Goal: Task Accomplishment & Management: Use online tool/utility

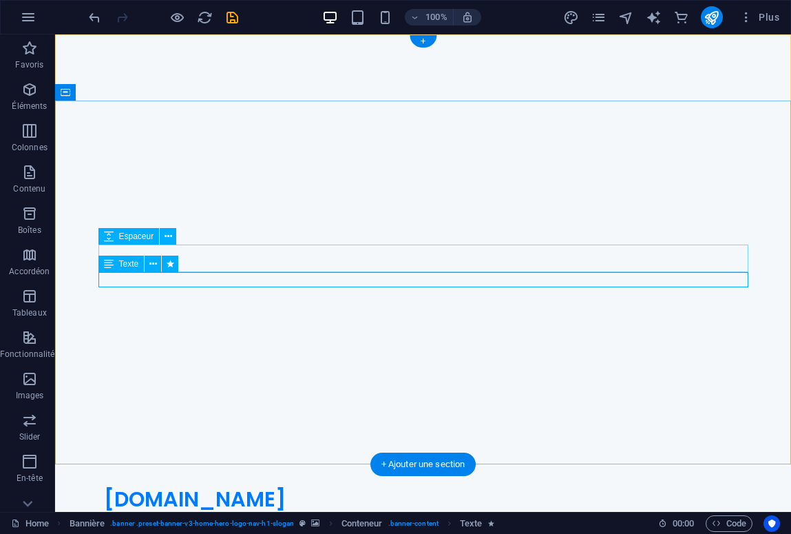
click at [108, 260] on icon at bounding box center [109, 263] width 10 height 17
click at [107, 266] on icon at bounding box center [109, 263] width 10 height 17
click at [106, 264] on icon at bounding box center [109, 263] width 10 height 17
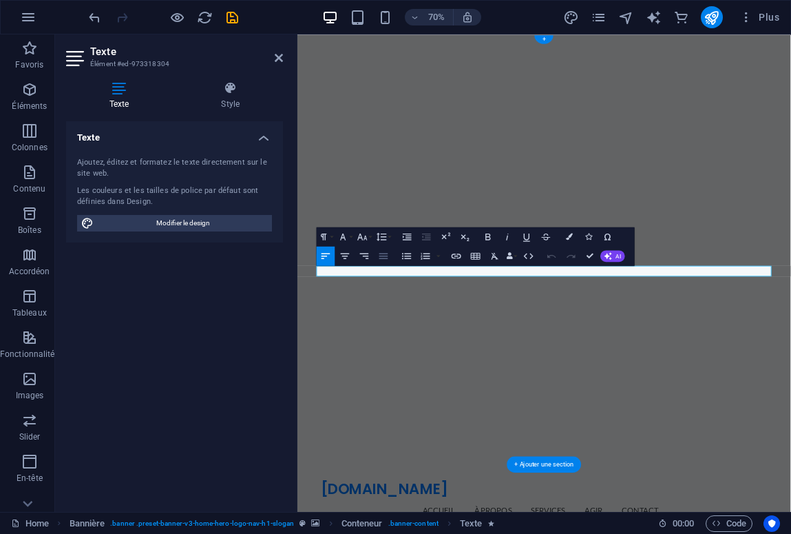
click at [385, 257] on icon "button" at bounding box center [384, 256] width 12 height 12
click at [345, 257] on icon "button" at bounding box center [345, 256] width 12 height 12
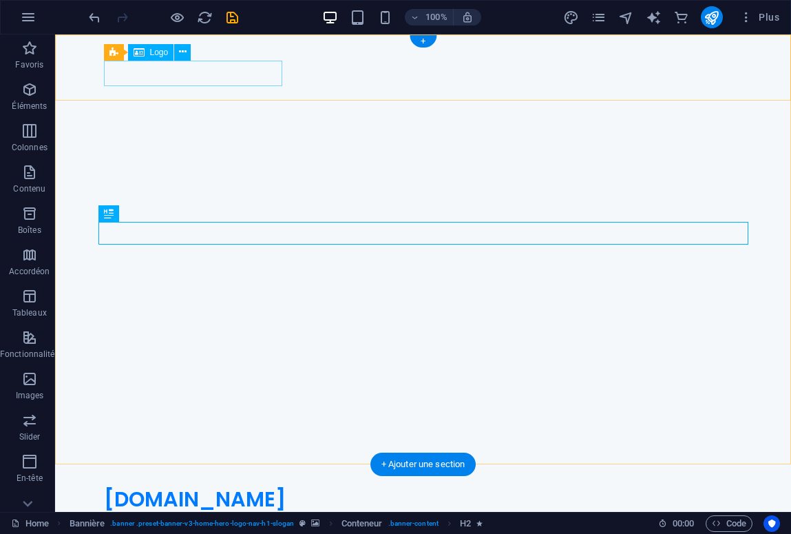
click at [251, 486] on div "[DOMAIN_NAME]" at bounding box center [423, 499] width 639 height 26
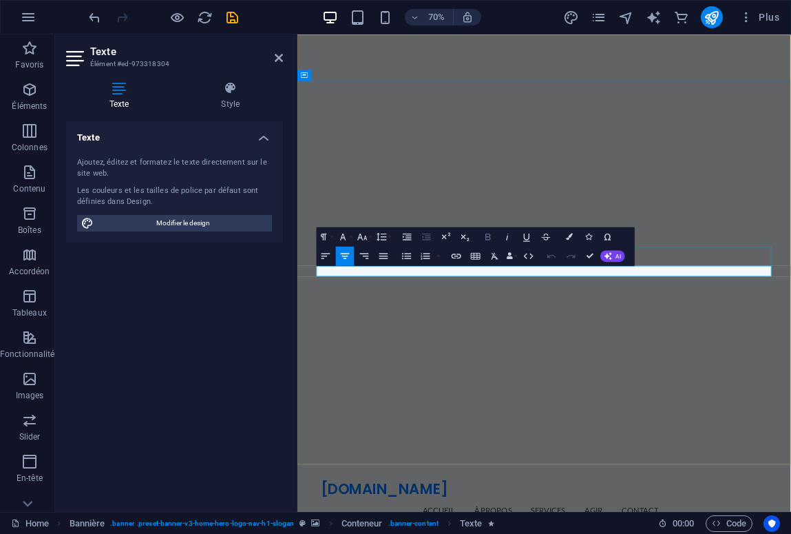
click at [487, 233] on icon "button" at bounding box center [487, 236] width 5 height 7
click at [483, 233] on icon "button" at bounding box center [489, 237] width 12 height 12
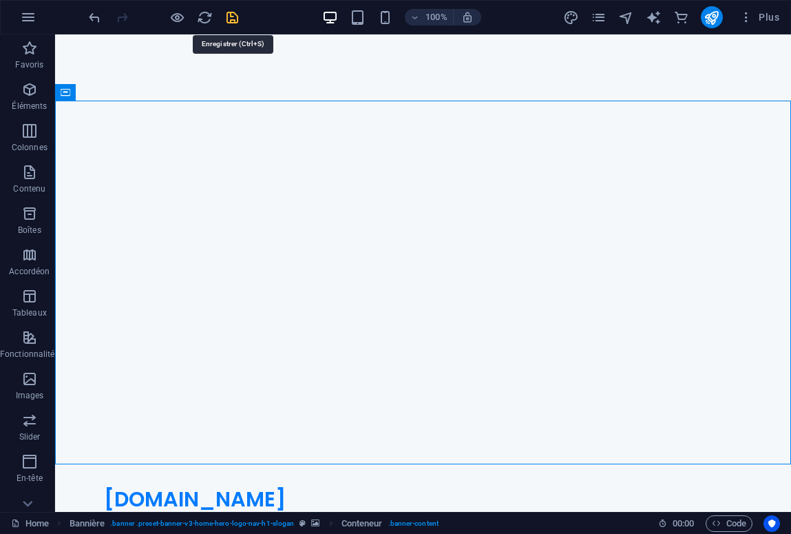
click at [229, 16] on icon "save" at bounding box center [232, 18] width 16 height 16
